Goal: Transaction & Acquisition: Book appointment/travel/reservation

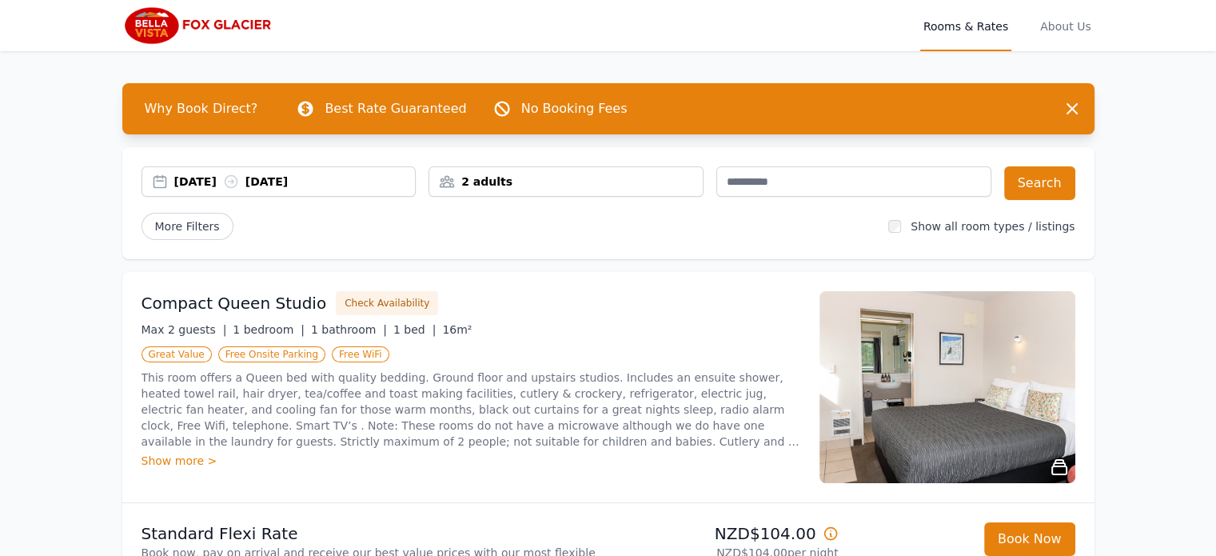
click at [209, 174] on div "[DATE] [DATE]" at bounding box center [294, 181] width 241 height 16
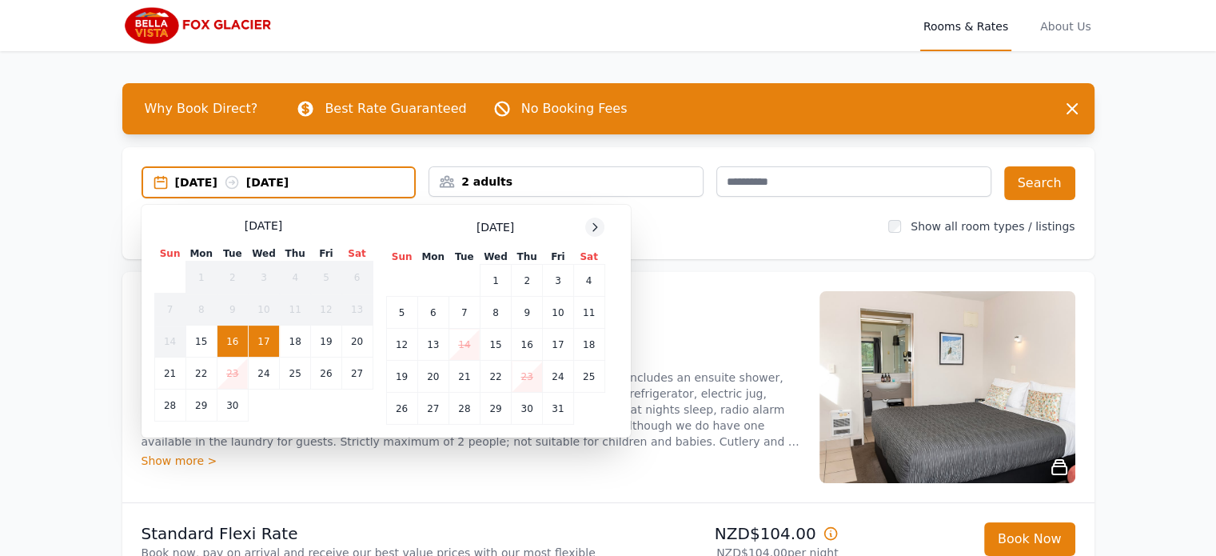
click at [592, 233] on div at bounding box center [594, 226] width 19 height 19
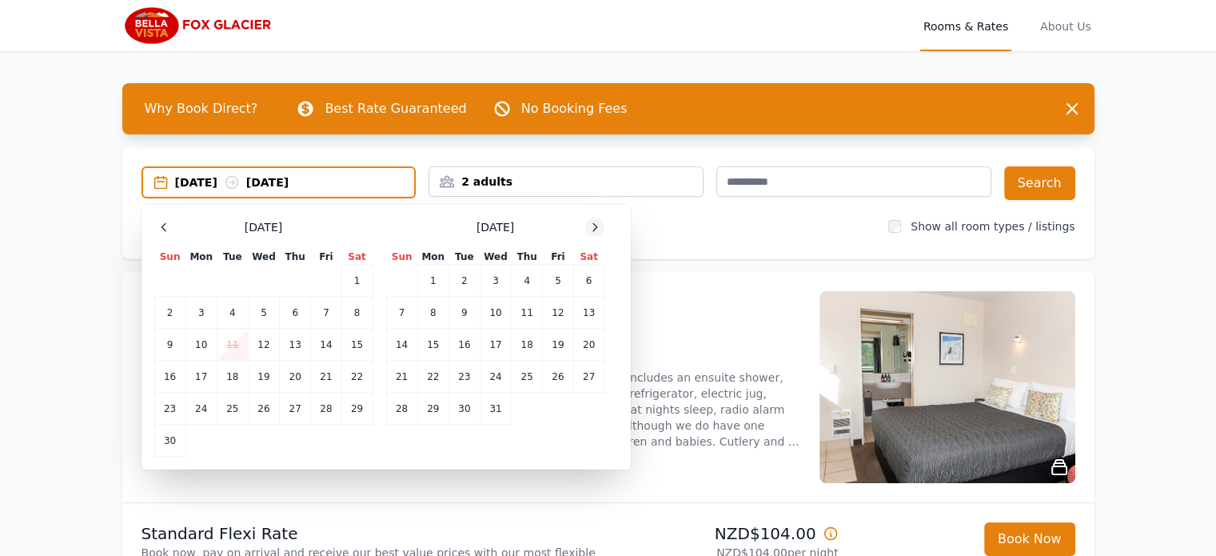
click at [592, 233] on div at bounding box center [594, 226] width 19 height 19
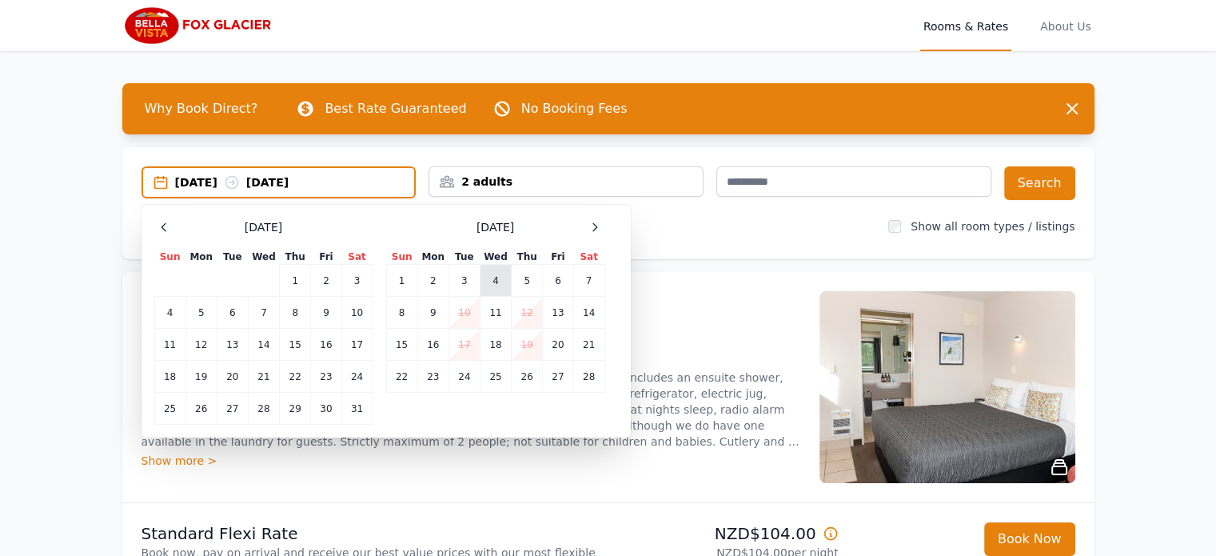
click at [500, 281] on td "4" at bounding box center [495, 281] width 31 height 32
click at [528, 279] on td "5" at bounding box center [527, 281] width 31 height 32
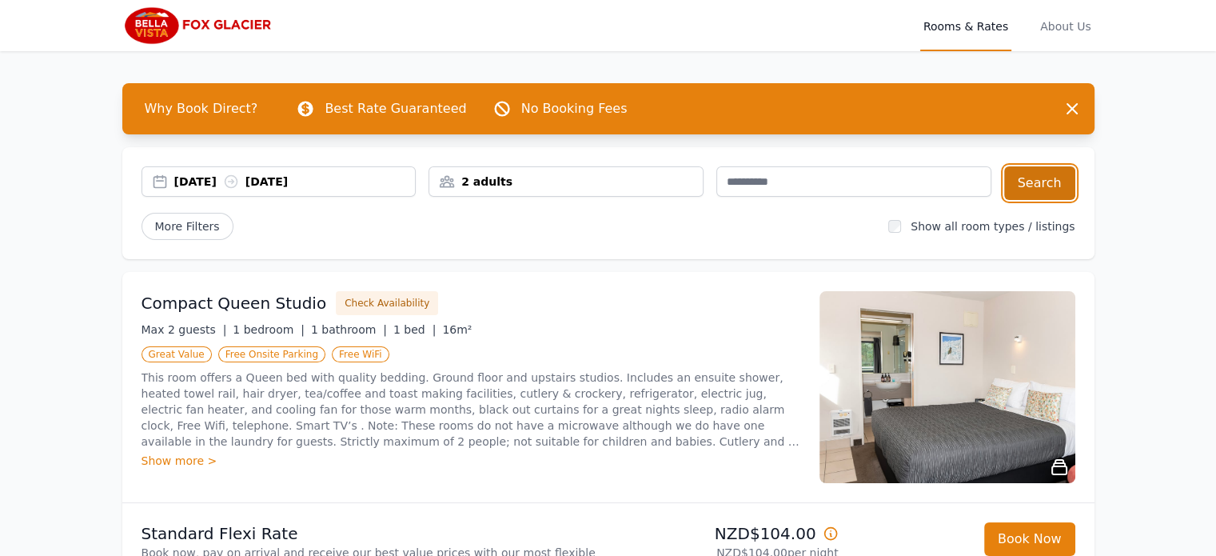
click at [1036, 189] on button "Search" at bounding box center [1039, 183] width 71 height 34
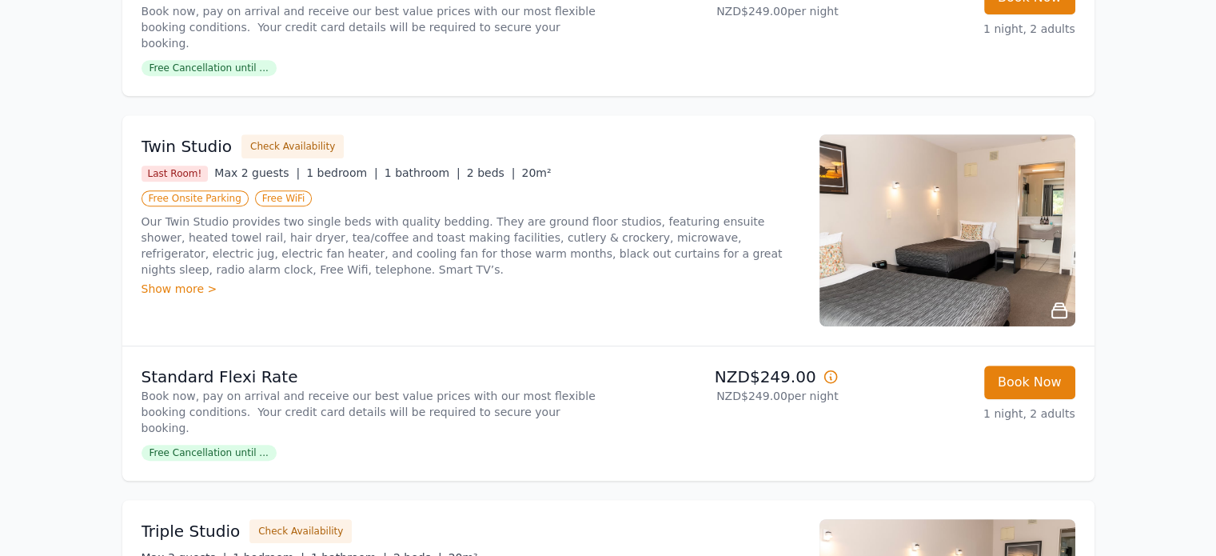
scroll to position [923, 0]
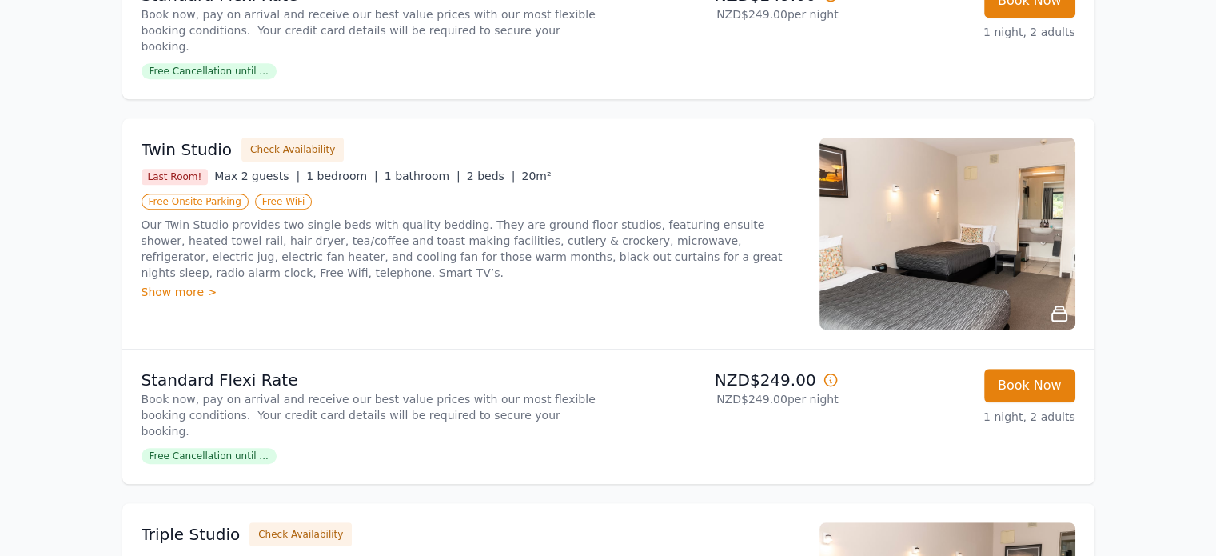
click at [902, 185] on img at bounding box center [947, 233] width 256 height 192
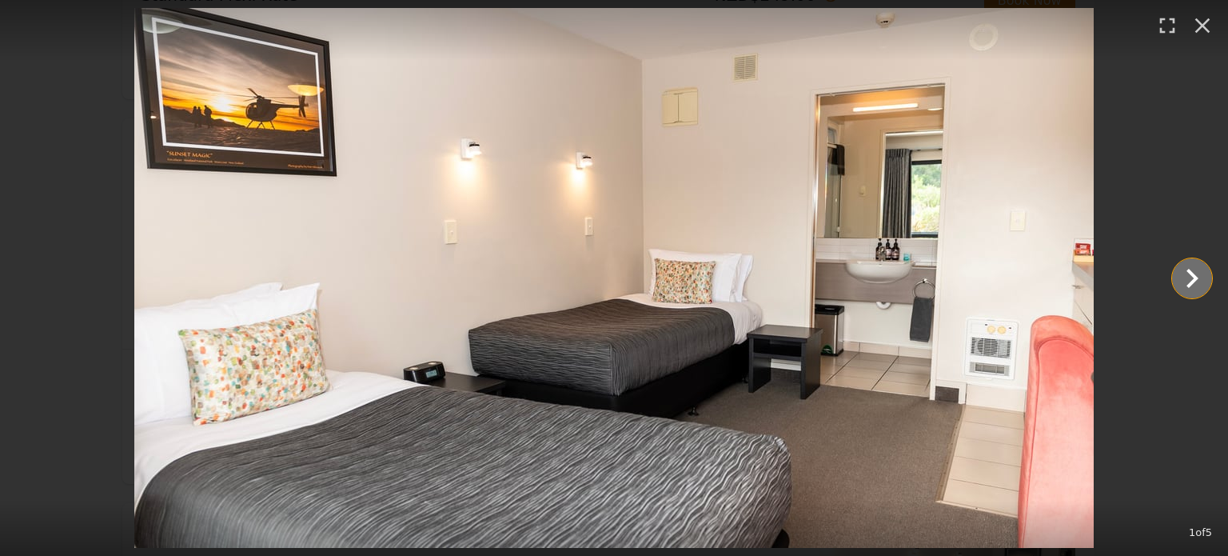
click at [1190, 277] on icon "Show slide 2 of 5" at bounding box center [1192, 278] width 38 height 38
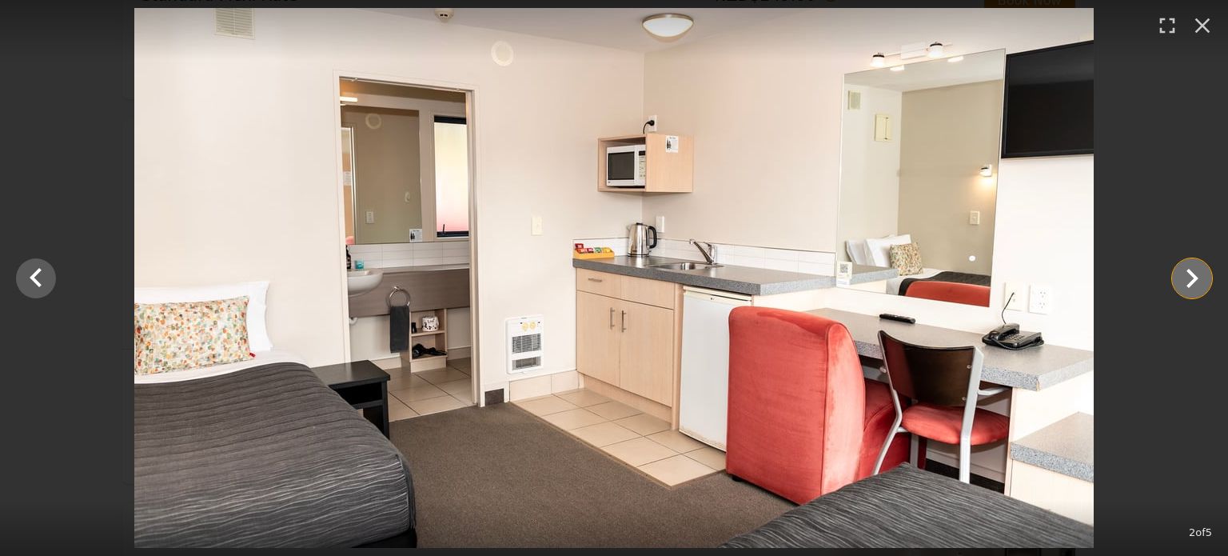
click at [1190, 277] on icon "Show slide 3 of 5" at bounding box center [1192, 278] width 38 height 38
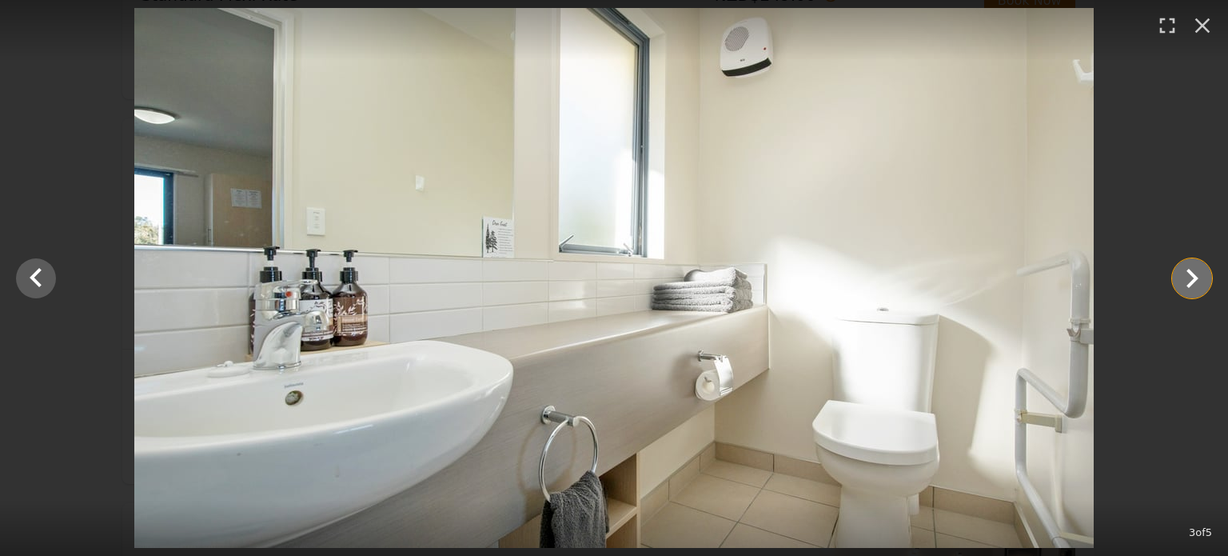
click at [1190, 277] on icon "Show slide 4 of 5" at bounding box center [1192, 278] width 38 height 38
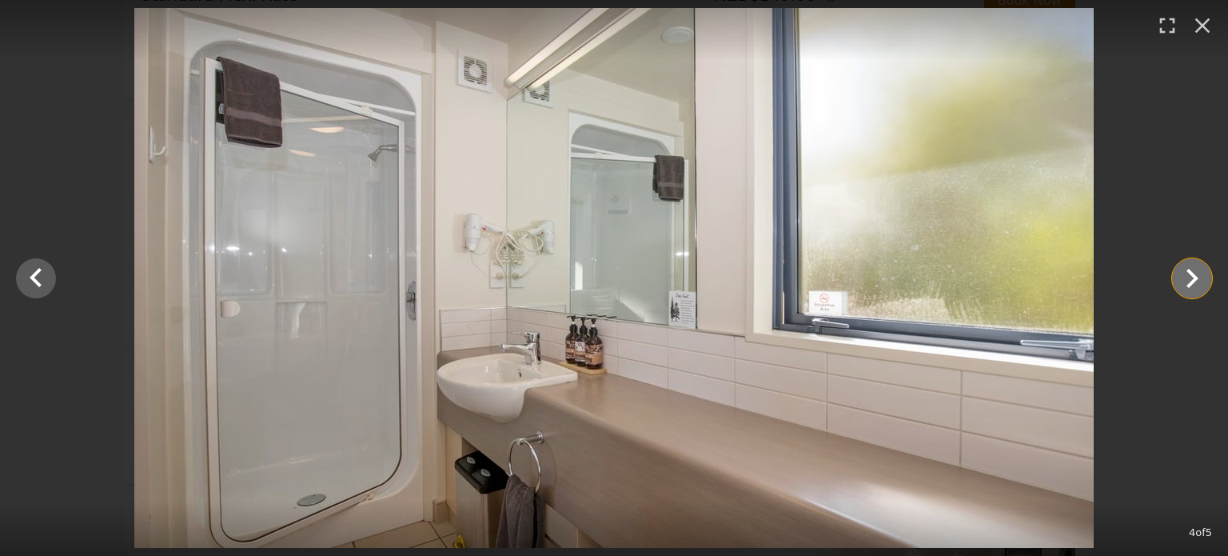
click at [1190, 277] on icon "Show slide 5 of 5" at bounding box center [1192, 278] width 38 height 38
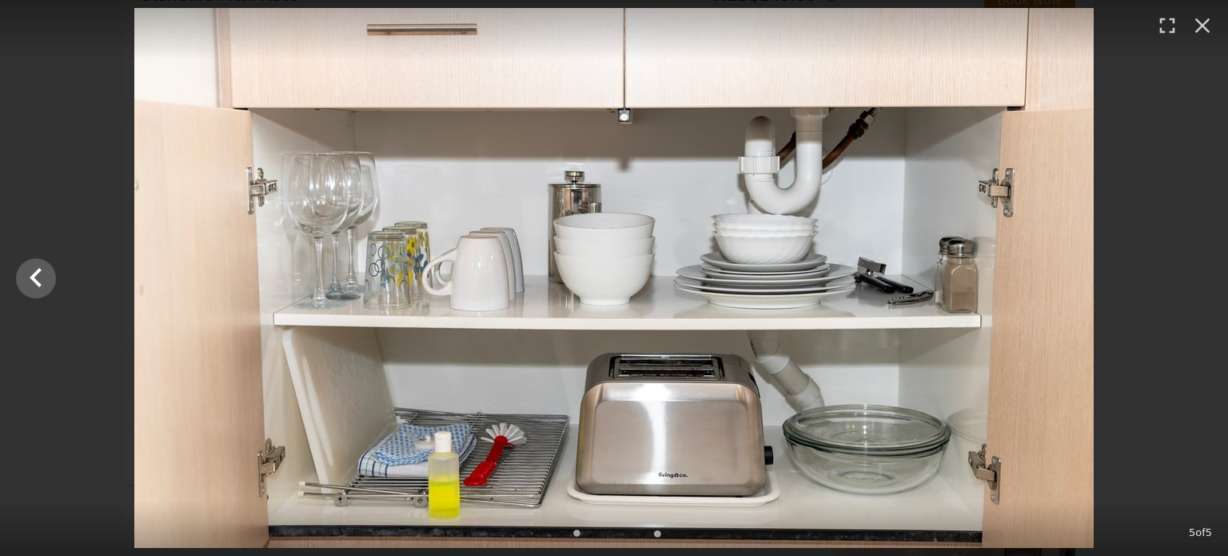
click at [1190, 277] on div at bounding box center [614, 278] width 1228 height 540
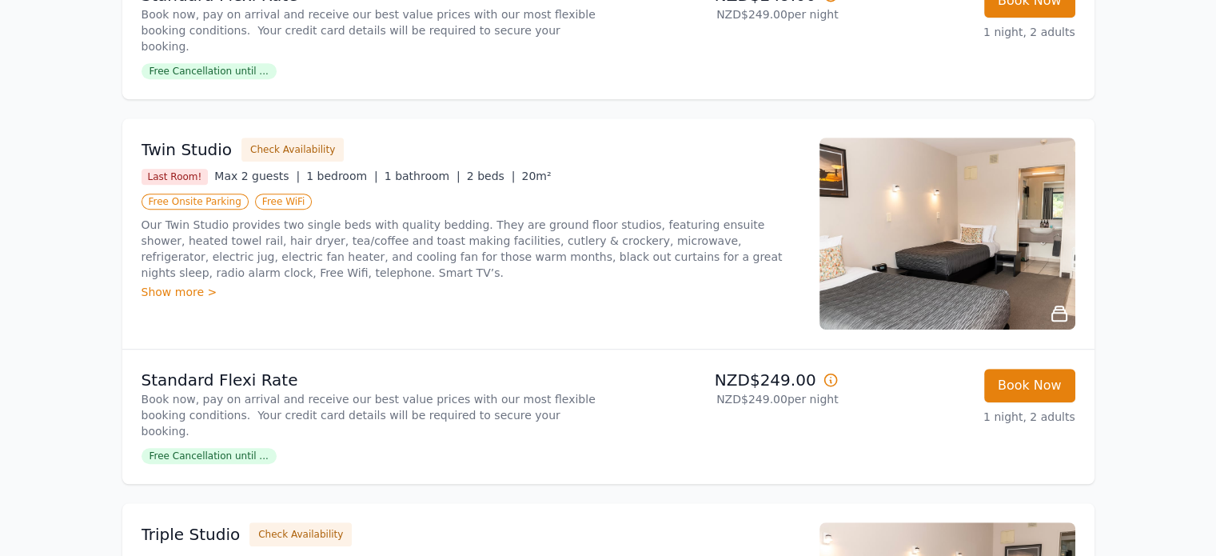
click at [165, 284] on div "Show more >" at bounding box center [470, 292] width 659 height 16
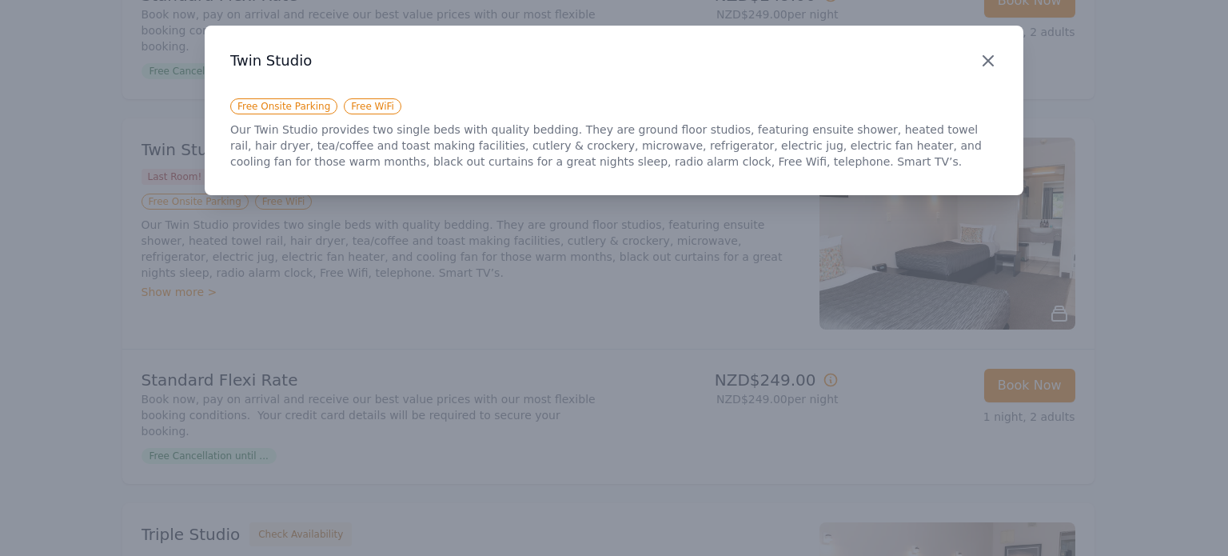
click at [988, 65] on icon "button" at bounding box center [987, 60] width 19 height 19
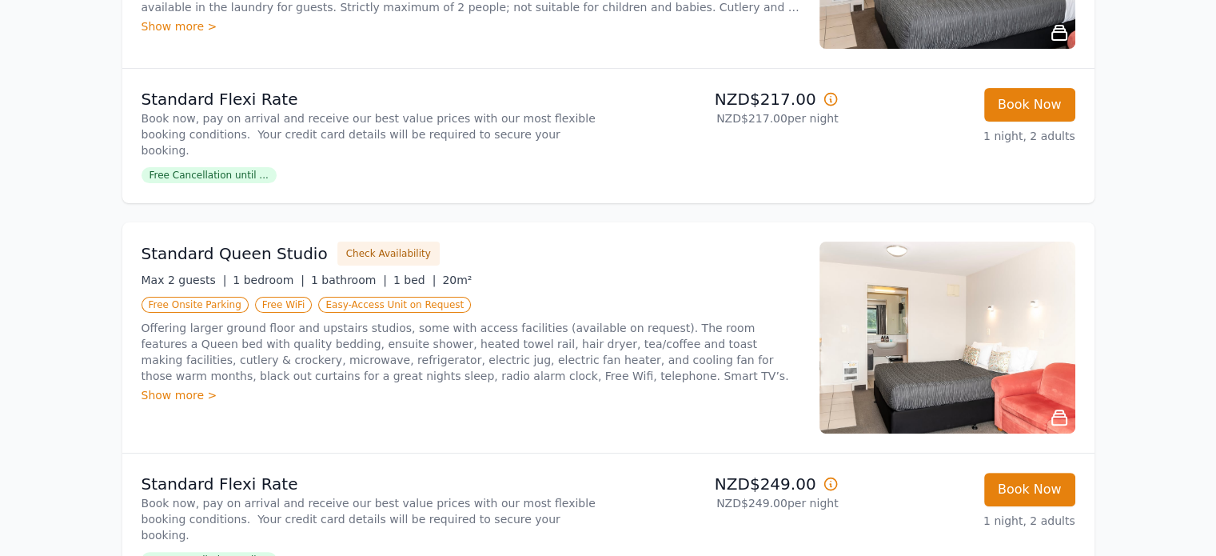
scroll to position [0, 0]
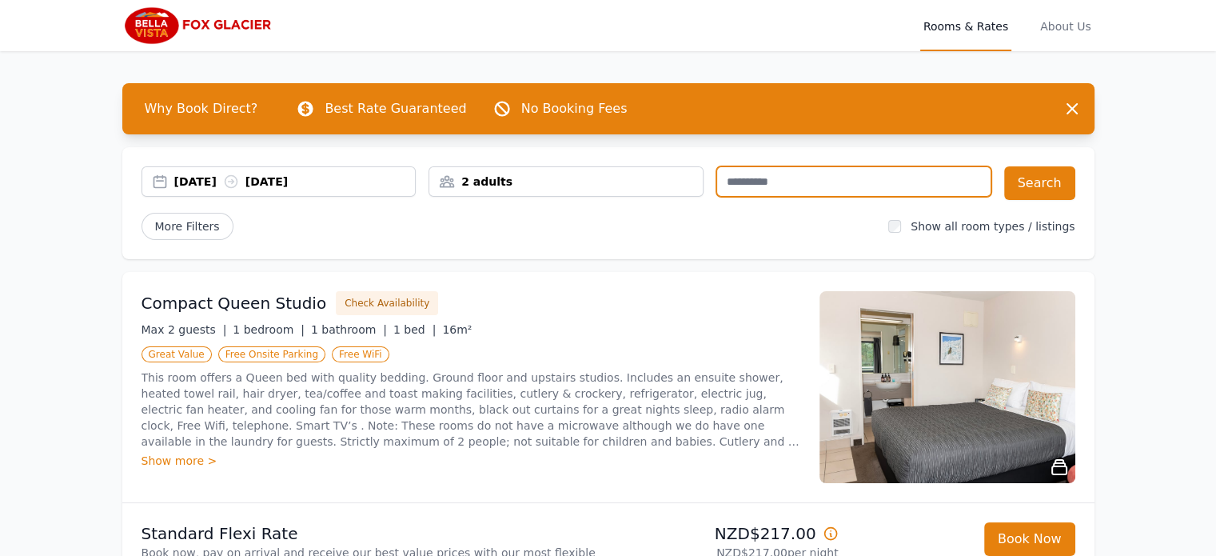
click at [788, 181] on input "text" at bounding box center [853, 181] width 275 height 30
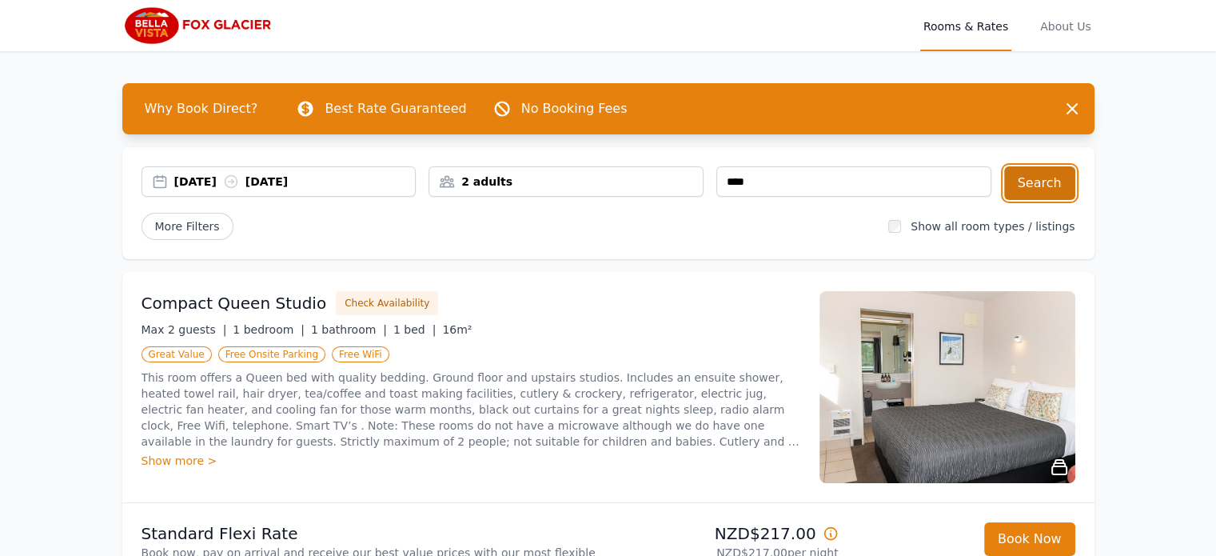
click at [1054, 182] on button "Search" at bounding box center [1039, 183] width 71 height 34
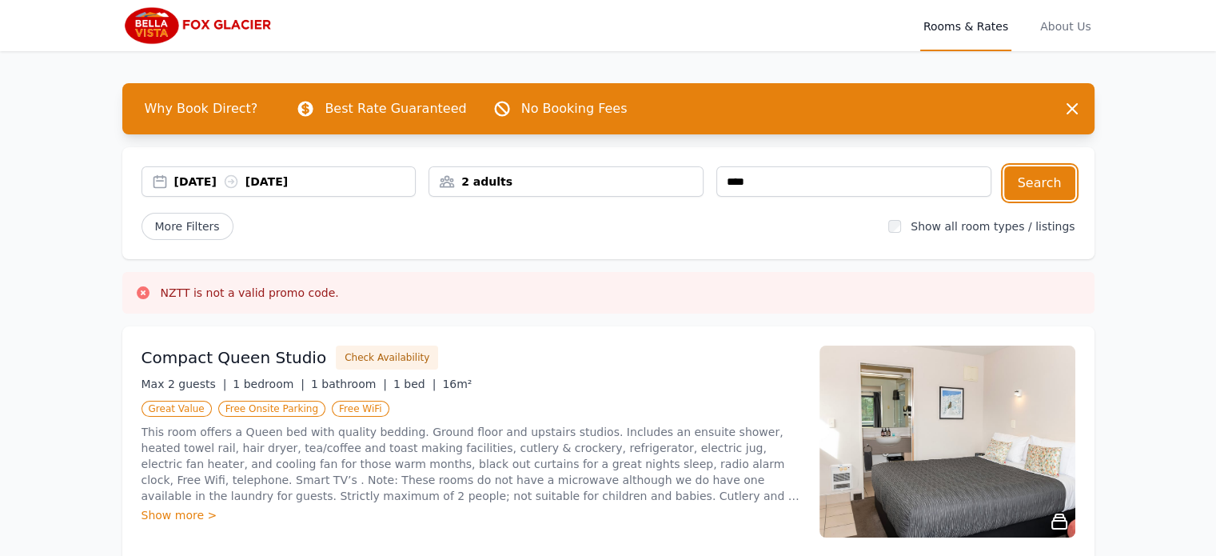
scroll to position [486, 0]
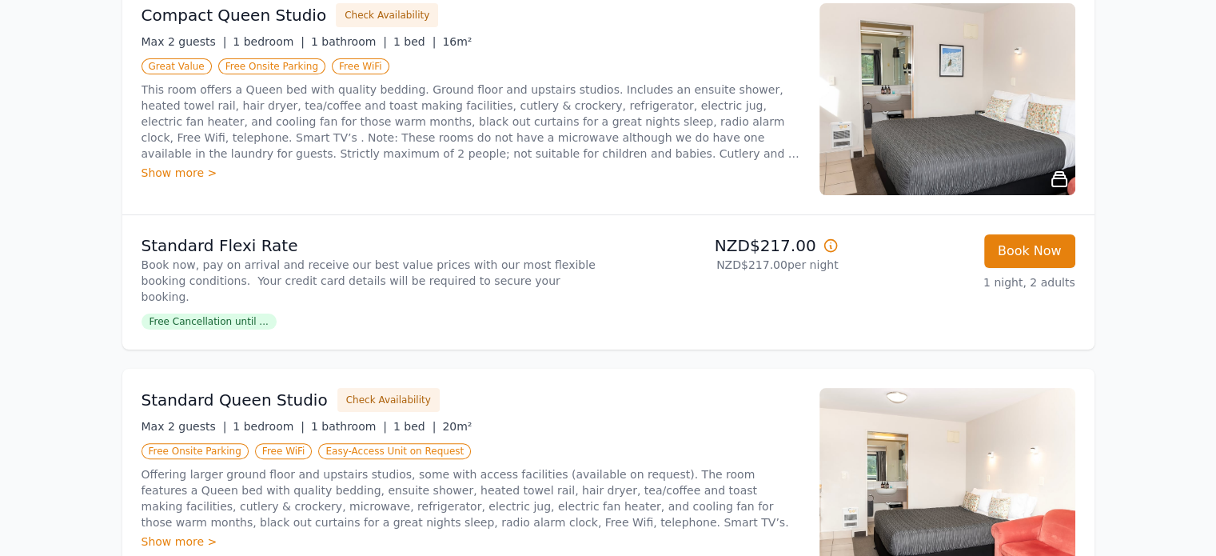
scroll to position [0, 0]
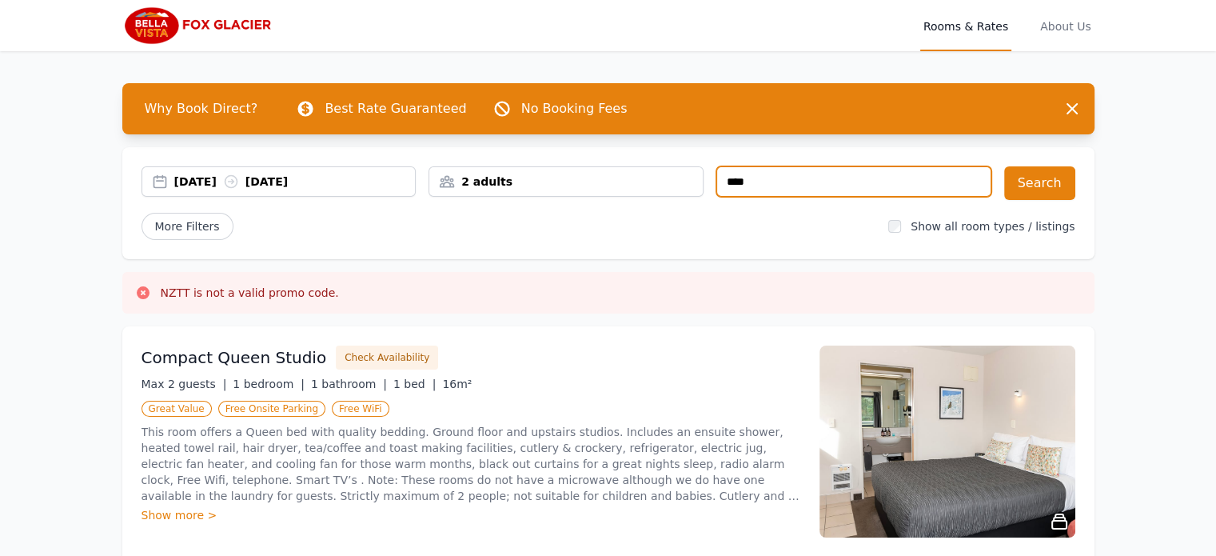
click at [882, 181] on input "****" at bounding box center [853, 181] width 275 height 30
type input "******"
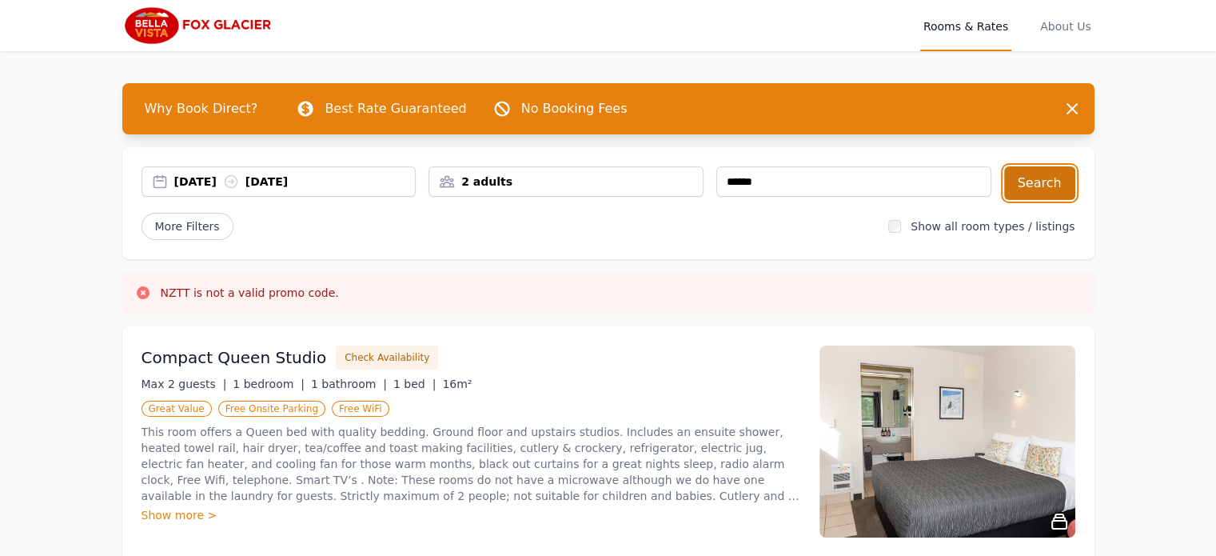
click at [1038, 188] on button "Search" at bounding box center [1039, 183] width 71 height 34
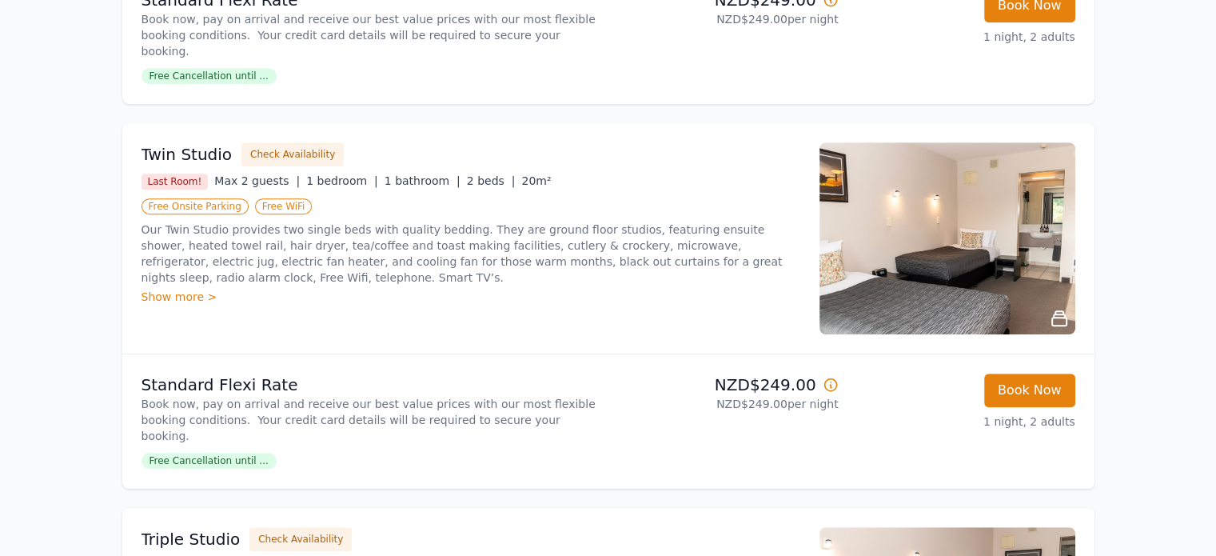
scroll to position [1458, 0]
